Goal: Answer question/provide support

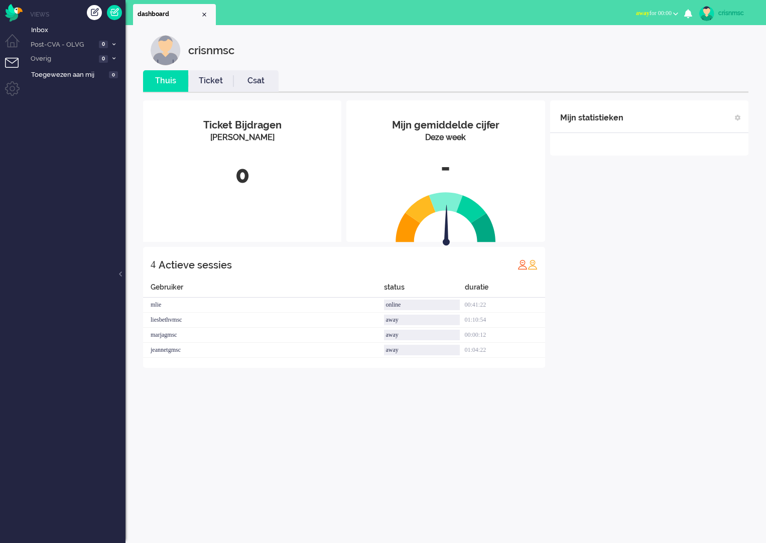
click at [675, 9] on button "away for 00:00" at bounding box center [657, 13] width 54 height 15
click at [596, 46] on ul "Away Online Outbound pending" at bounding box center [630, 44] width 95 height 39
click at [677, 12] on b "button" at bounding box center [675, 14] width 5 height 4
click at [610, 42] on label "Online" at bounding box center [636, 45] width 79 height 9
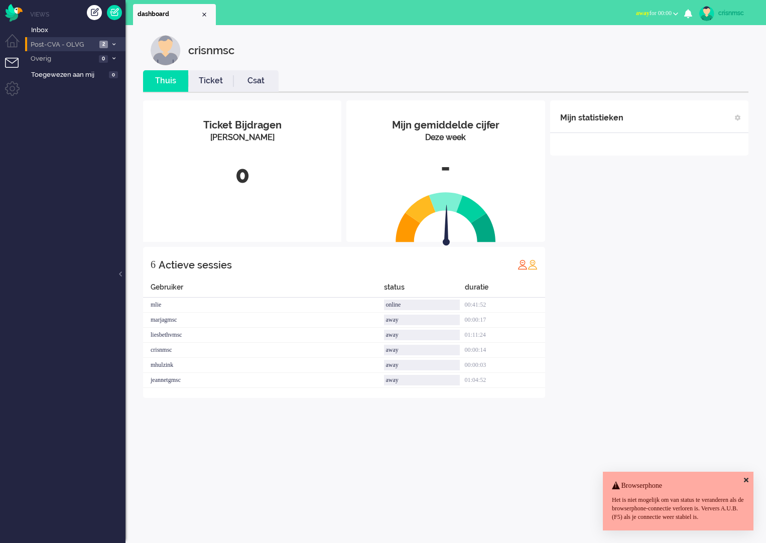
click at [111, 45] on span at bounding box center [114, 45] width 8 height 6
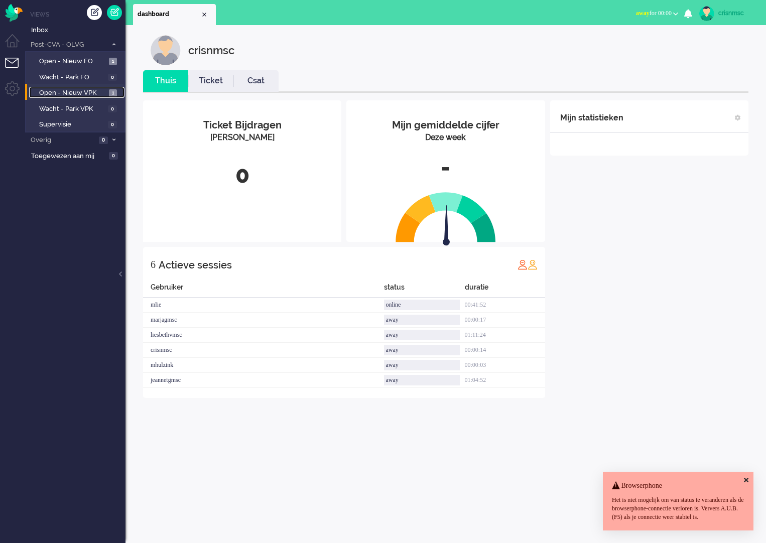
click at [96, 92] on span "Open - Nieuw VPK" at bounding box center [72, 93] width 67 height 10
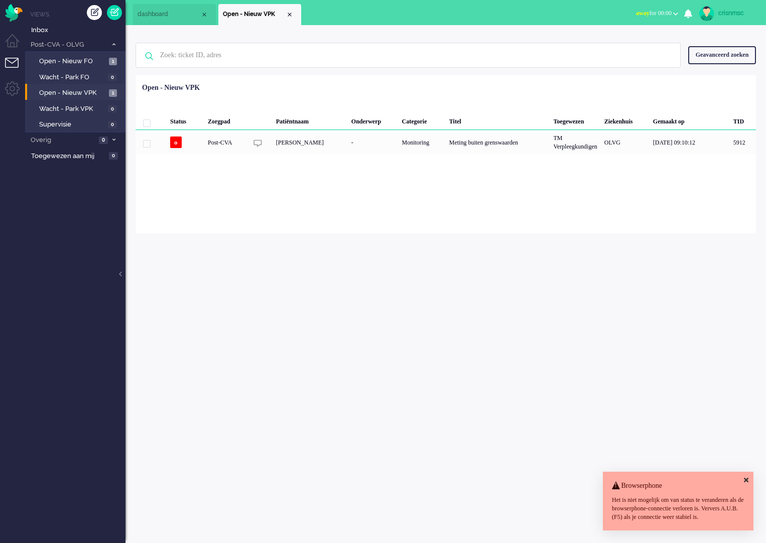
click at [676, 14] on b "button" at bounding box center [675, 14] width 5 height 4
click at [598, 46] on label "Online" at bounding box center [636, 45] width 79 height 9
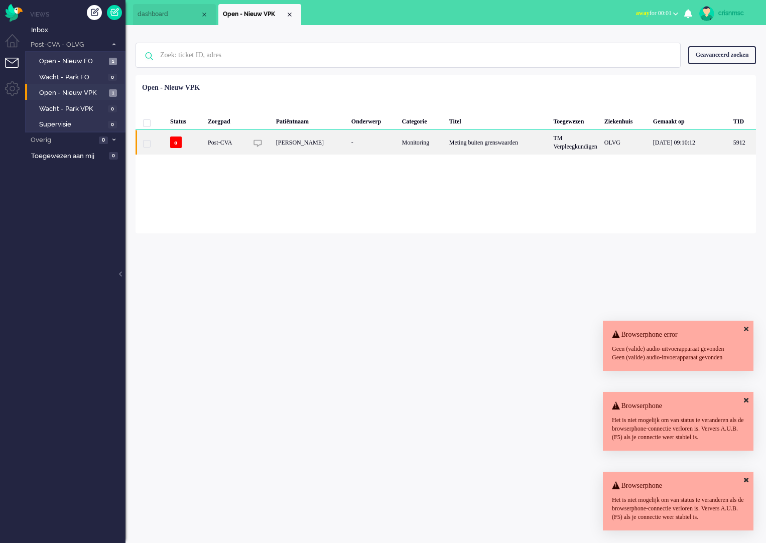
click at [301, 141] on div "[PERSON_NAME]" at bounding box center [309, 142] width 75 height 25
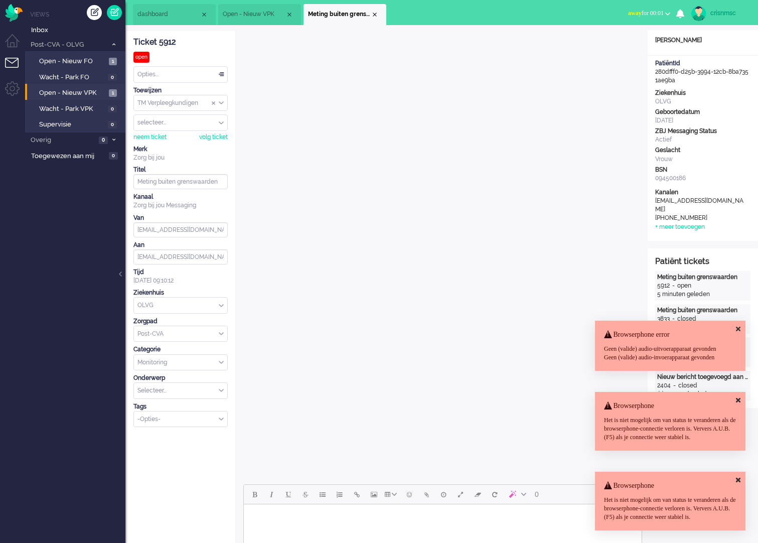
drag, startPoint x: 739, startPoint y: 312, endPoint x: 735, endPoint y: 339, distance: 27.4
click at [736, 326] on icon at bounding box center [738, 329] width 5 height 7
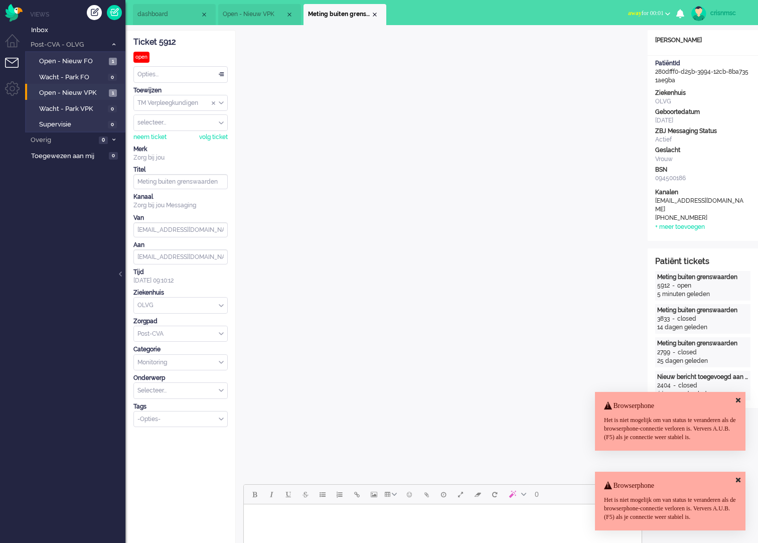
click at [735, 402] on h4 "Browserphone" at bounding box center [670, 406] width 132 height 8
click at [738, 477] on icon at bounding box center [738, 480] width 5 height 7
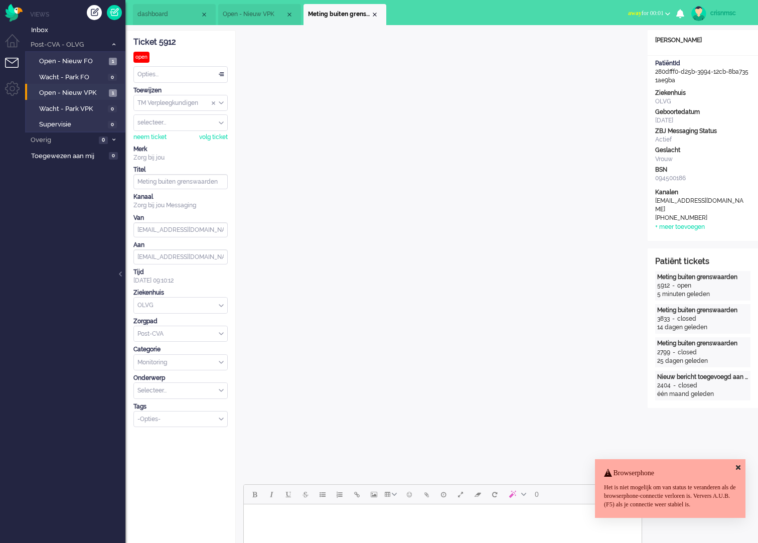
click at [740, 464] on icon at bounding box center [738, 467] width 5 height 7
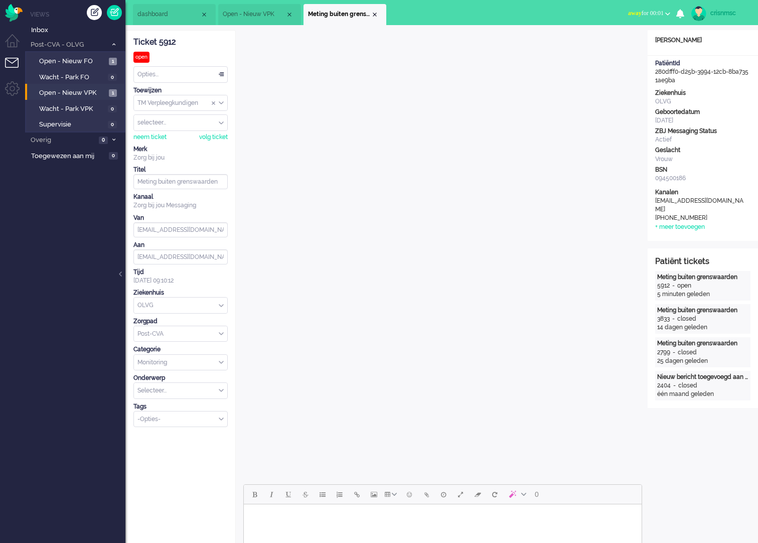
click at [670, 455] on div "Open custom software Patiëntnaam [PERSON_NAME][GEOGRAPHIC_DATA] PatiëntId 280df…" at bounding box center [703, 498] width 110 height 937
click at [373, 18] on div "Close tab" at bounding box center [375, 15] width 8 height 8
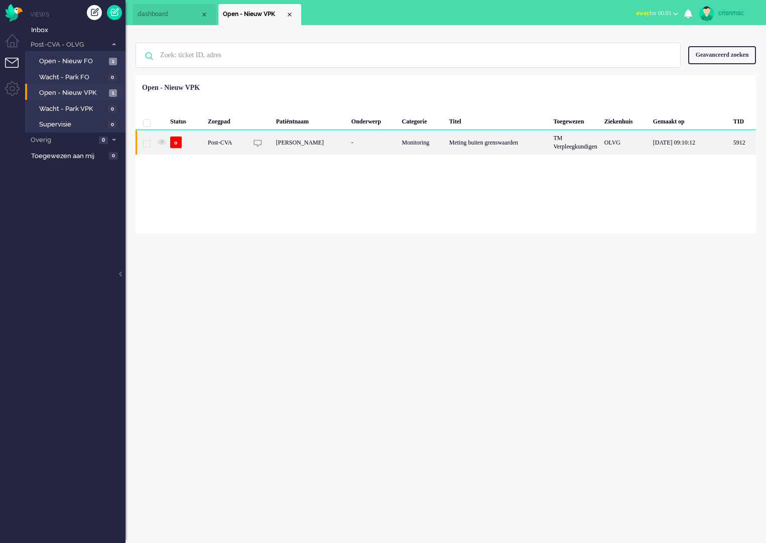
click at [284, 141] on div "[PERSON_NAME]" at bounding box center [309, 142] width 75 height 25
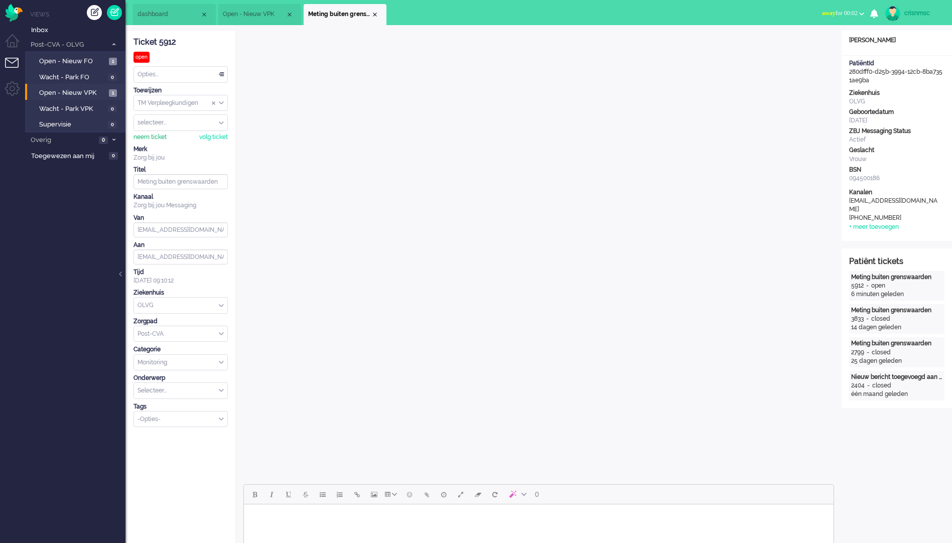
click at [152, 138] on div "neem ticket" at bounding box center [149, 137] width 33 height 9
click at [222, 73] on div "Opties..." at bounding box center [180, 75] width 93 height 16
click at [163, 143] on span "Opgelost" at bounding box center [150, 145] width 25 height 9
click at [376, 12] on div "Close tab" at bounding box center [375, 15] width 8 height 8
click at [376, 12] on ul "dashboard Open - Nieuw VPK Meting buiten grenswaarden" at bounding box center [441, 12] width 616 height 25
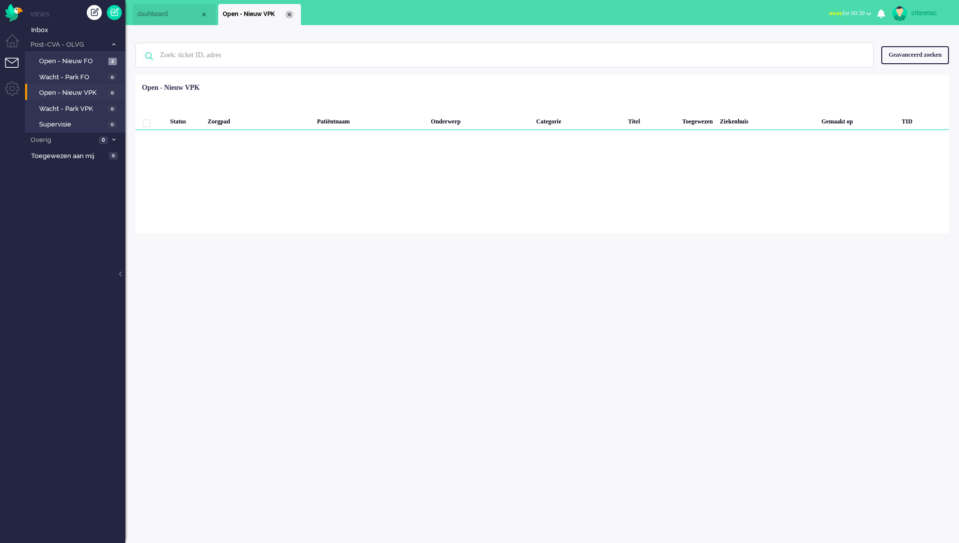
click at [287, 13] on div "Close tab" at bounding box center [289, 15] width 8 height 8
